Goal: Check status

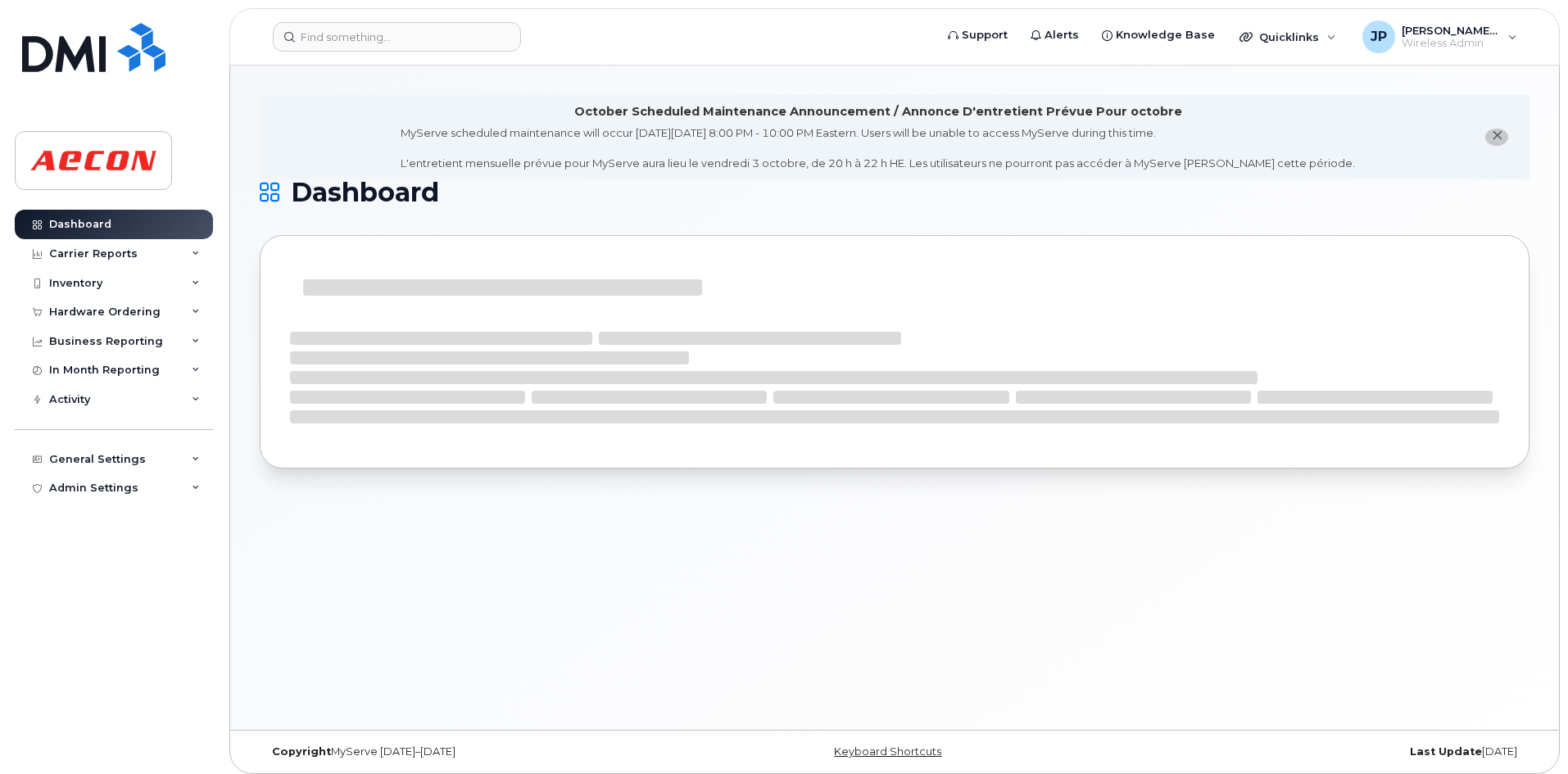
drag, startPoint x: 92, startPoint y: 641, endPoint x: 41, endPoint y: 591, distance: 71.4
click at [92, 641] on div "Dashboard Carrier Reports Monthly Billing Data Daily Data Pooling Data Behavior…" at bounding box center [116, 480] width 202 height 540
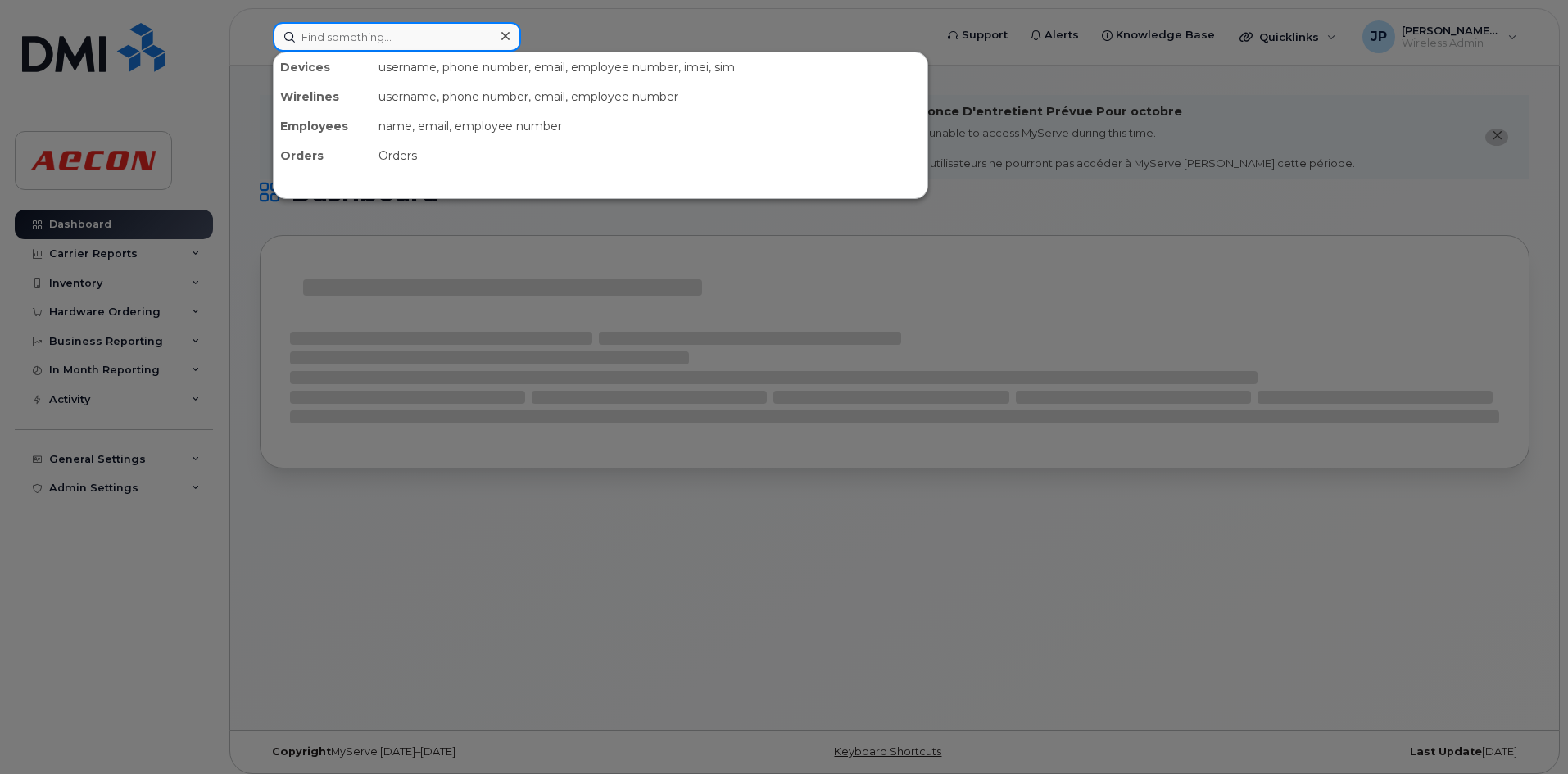
click at [344, 45] on input at bounding box center [397, 37] width 248 height 29
paste input "[PHONE_NUMBER]"
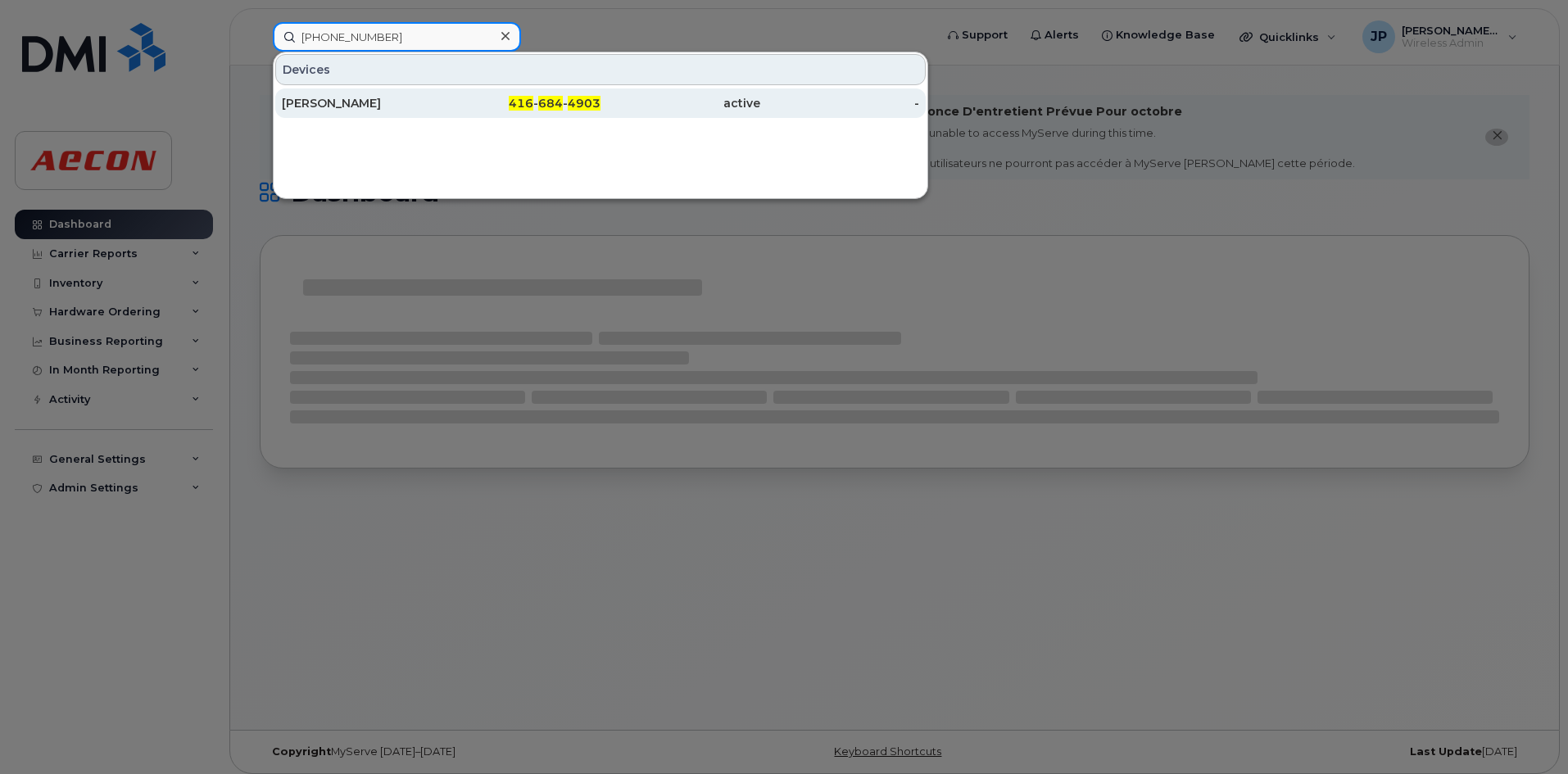
type input "[PHONE_NUMBER]"
click at [420, 92] on div "[PERSON_NAME]" at bounding box center [362, 103] width 160 height 29
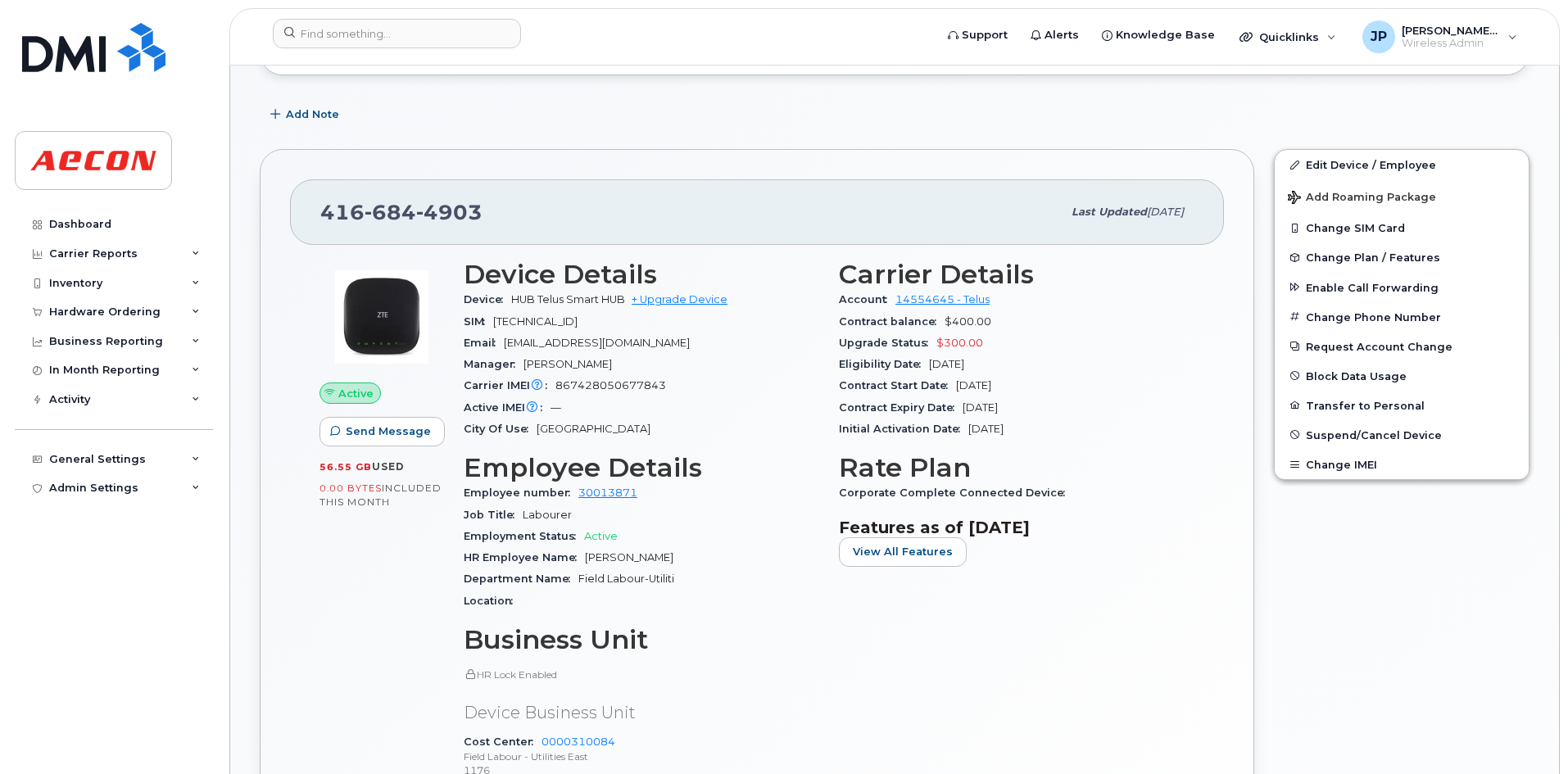
scroll to position [484, 0]
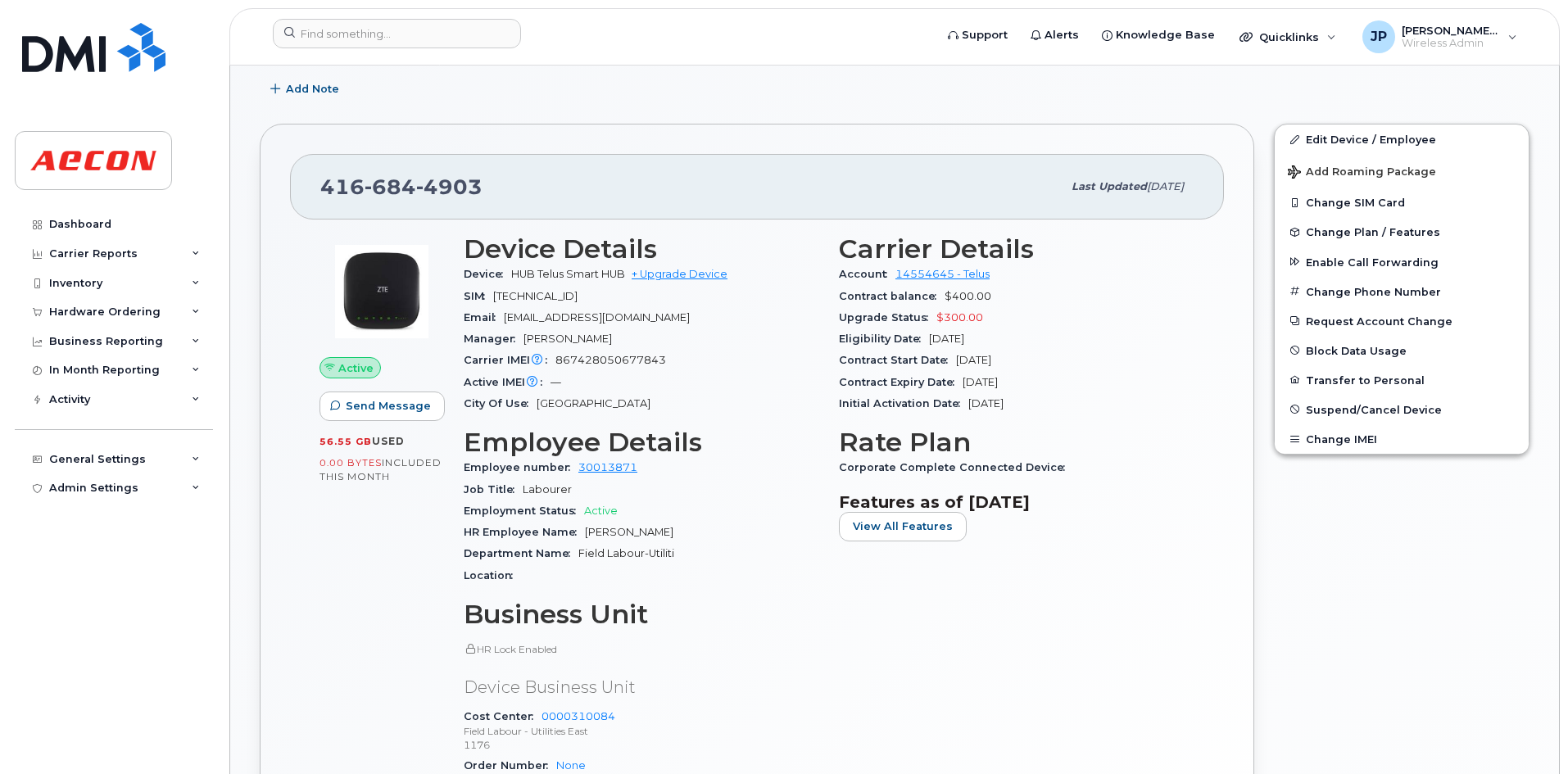
drag, startPoint x: 830, startPoint y: 385, endPoint x: 1047, endPoint y: 386, distance: 217.0
click at [1047, 386] on div "Carrier Details Account 14554645 - Telus Contract balance $400.00 Upgrade Statu…" at bounding box center [1016, 551] width 375 height 653
click at [1059, 652] on div "Carrier Details Account 14554645 - Telus Contract balance $400.00 Upgrade Statu…" at bounding box center [1016, 551] width 375 height 653
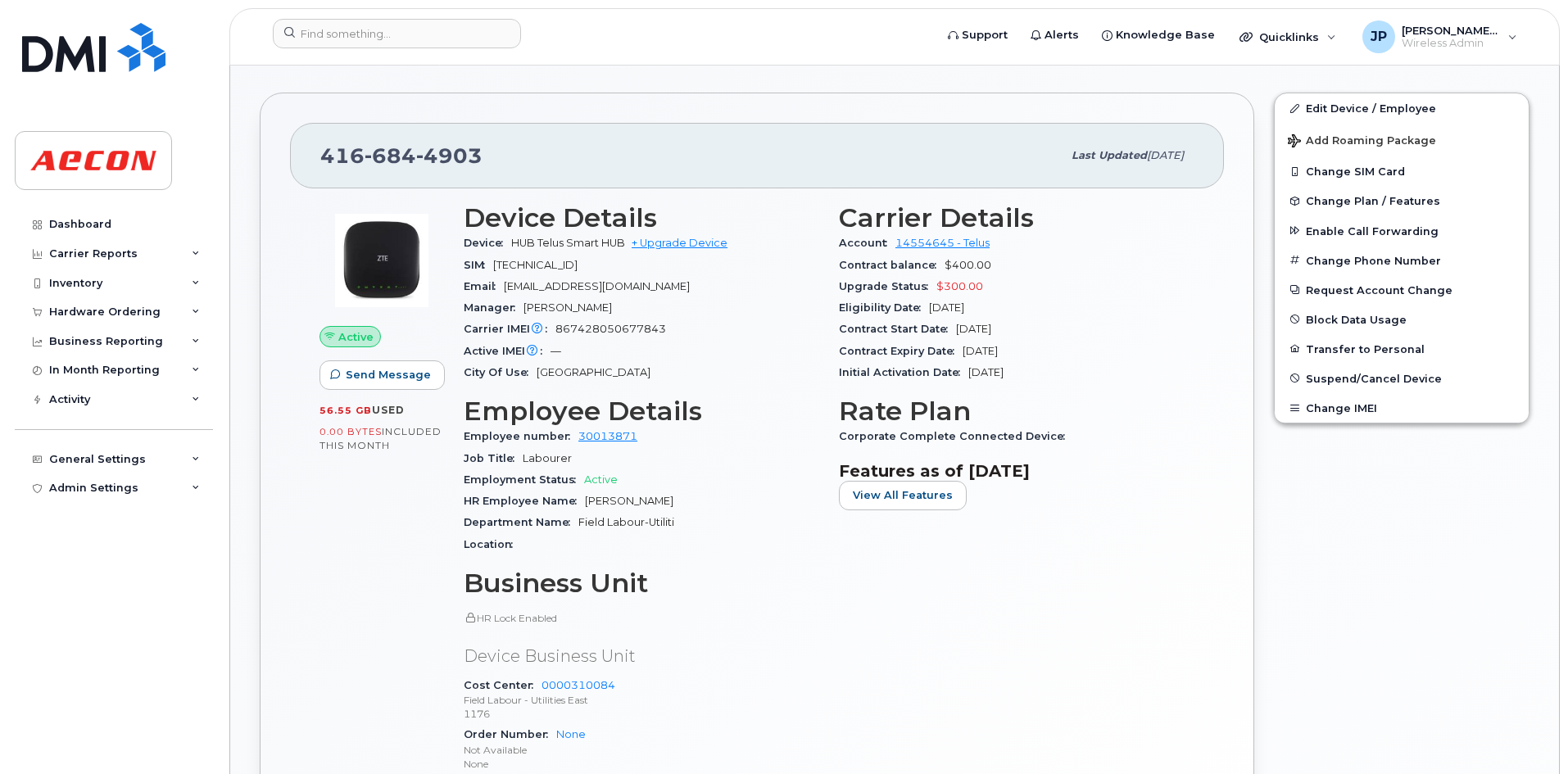
scroll to position [494, 0]
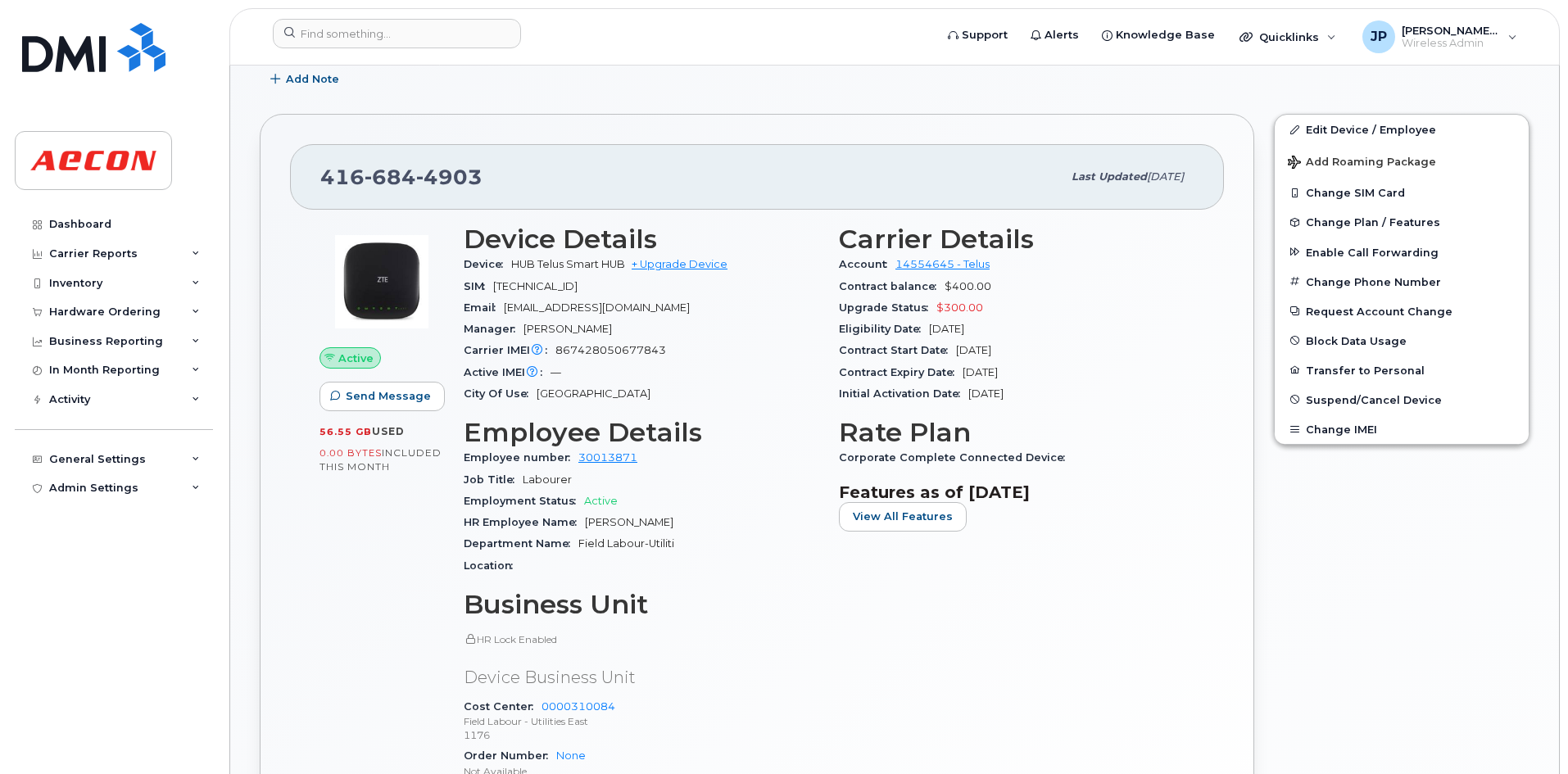
click at [893, 671] on div "Carrier Details Account 14554645 - Telus Contract balance $400.00 Upgrade Statu…" at bounding box center [1016, 541] width 375 height 653
